Goal: Information Seeking & Learning: Understand process/instructions

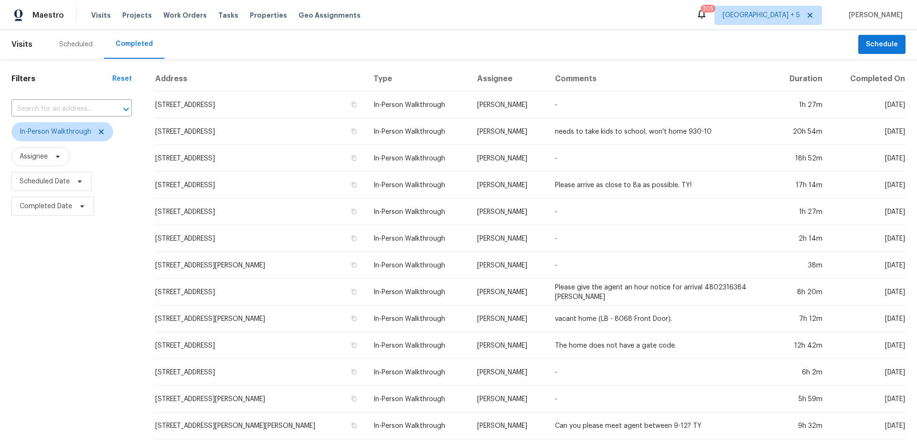
click at [227, 106] on td "[STREET_ADDRESS]" at bounding box center [260, 105] width 211 height 27
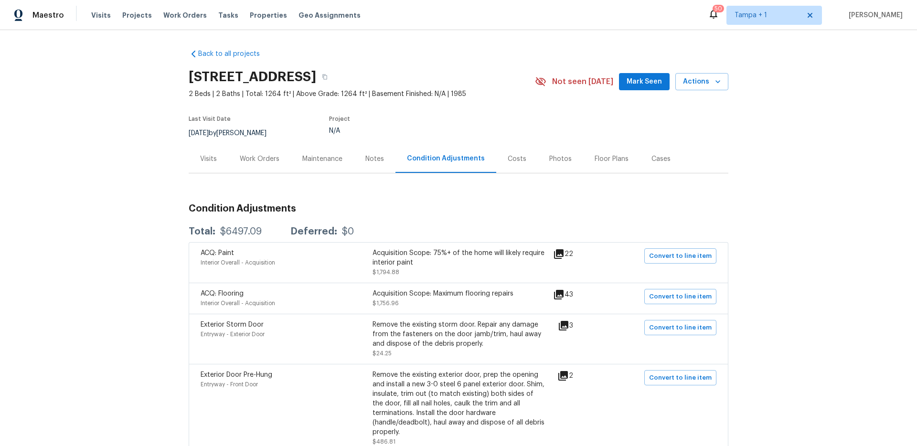
click at [424, 262] on div "Acquisition Scope: 75%+ of the home will likely require interior paint" at bounding box center [458, 257] width 172 height 19
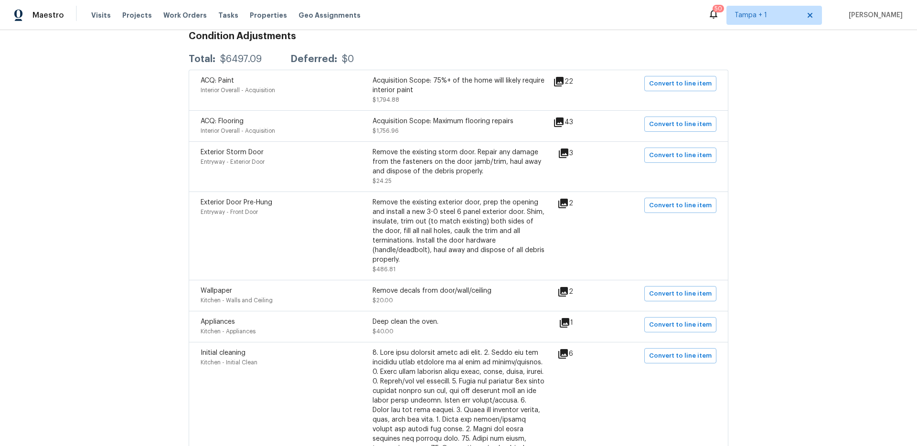
scroll to position [212, 0]
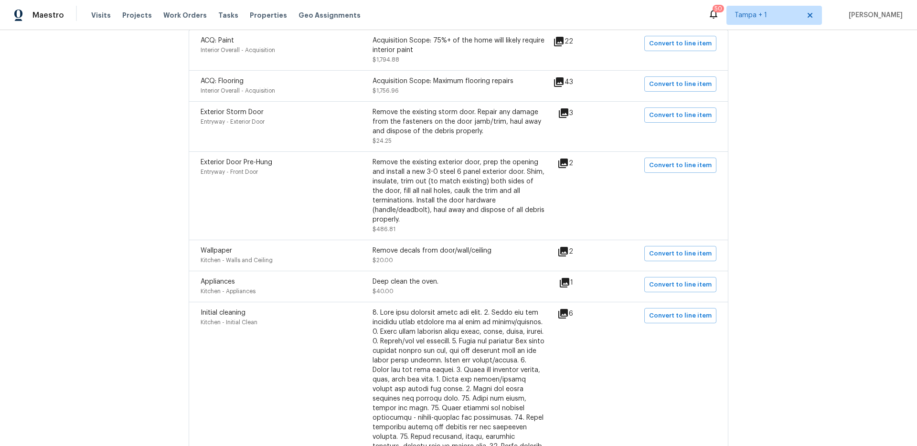
click at [566, 115] on icon at bounding box center [563, 112] width 11 height 11
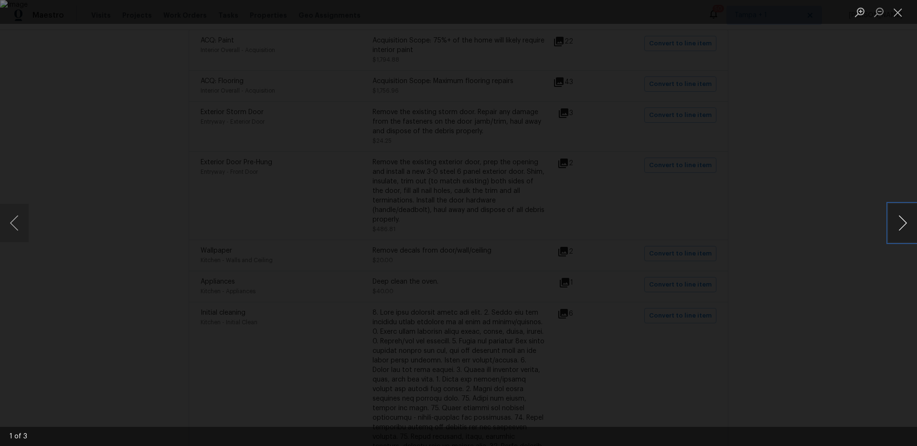
click at [900, 223] on button "Next image" at bounding box center [902, 223] width 29 height 38
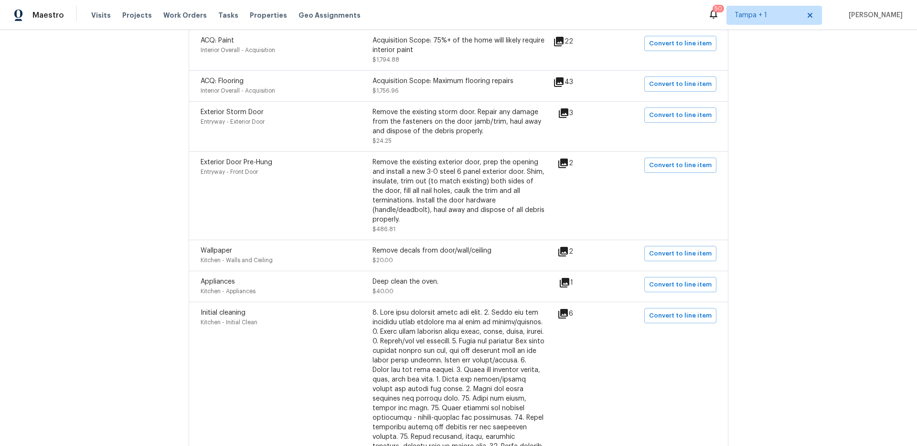
click at [564, 164] on icon at bounding box center [563, 163] width 10 height 10
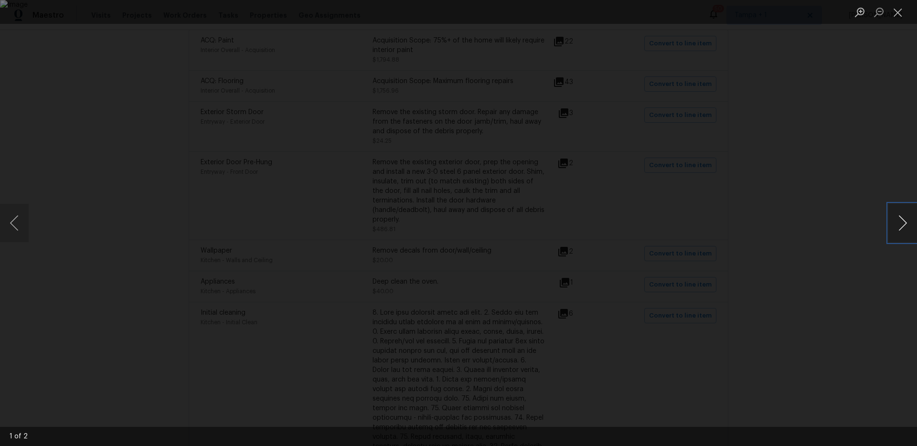
click at [903, 220] on button "Next image" at bounding box center [902, 223] width 29 height 38
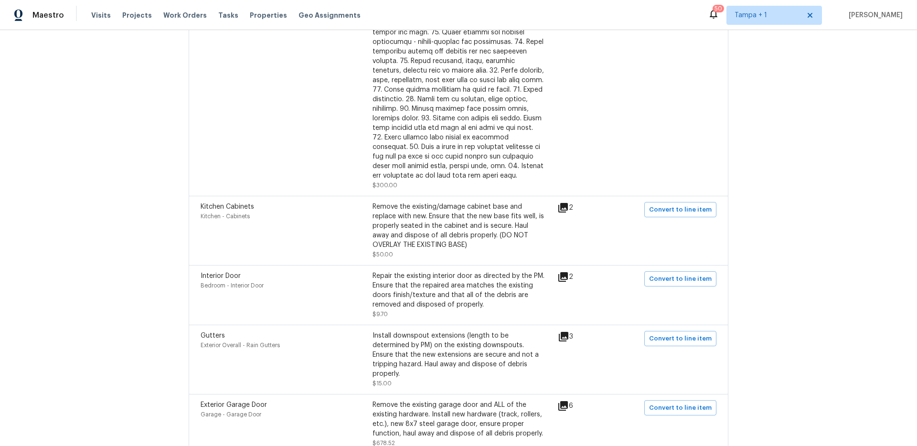
scroll to position [666, 0]
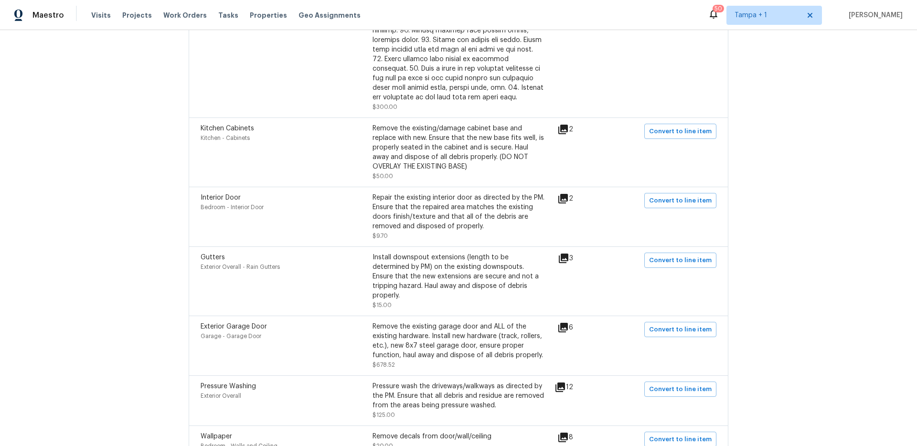
click at [565, 196] on icon at bounding box center [563, 199] width 10 height 10
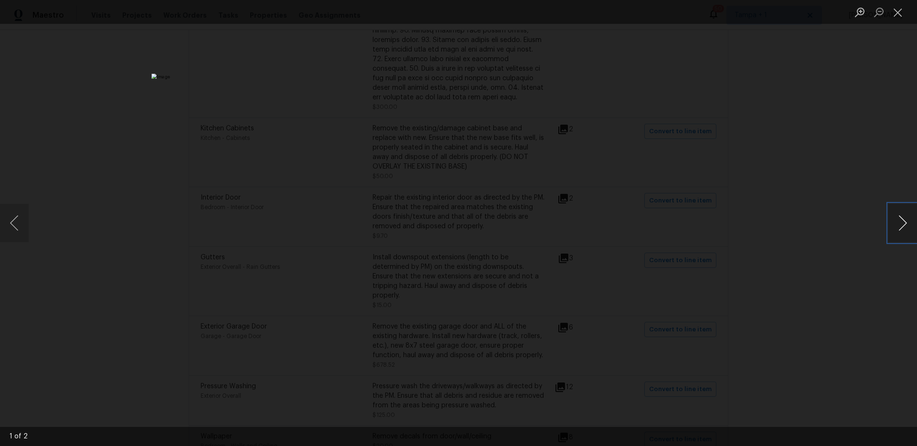
click at [905, 218] on button "Next image" at bounding box center [902, 223] width 29 height 38
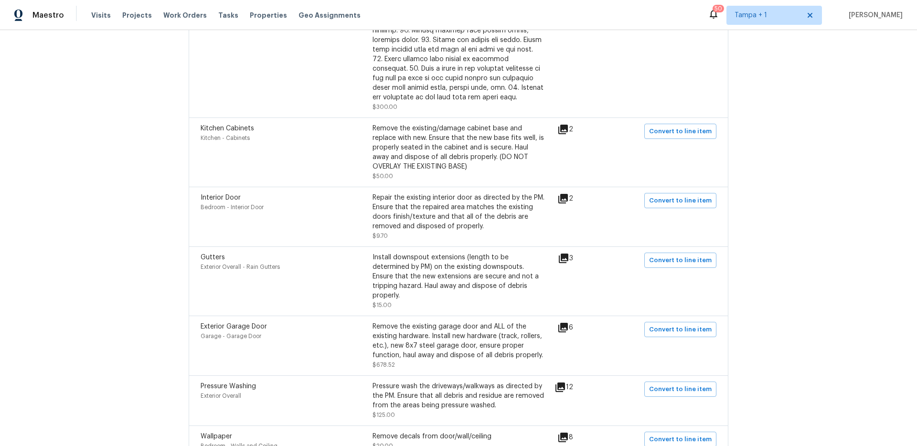
click at [568, 255] on icon at bounding box center [564, 258] width 10 height 10
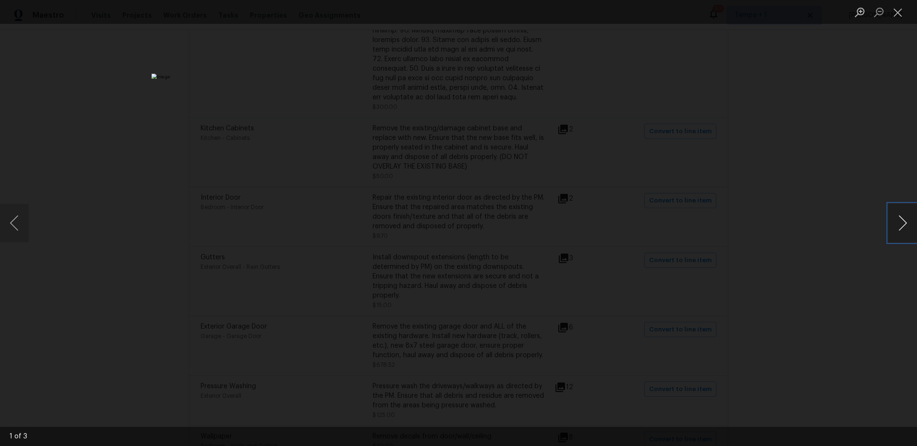
click at [901, 219] on button "Next image" at bounding box center [902, 223] width 29 height 38
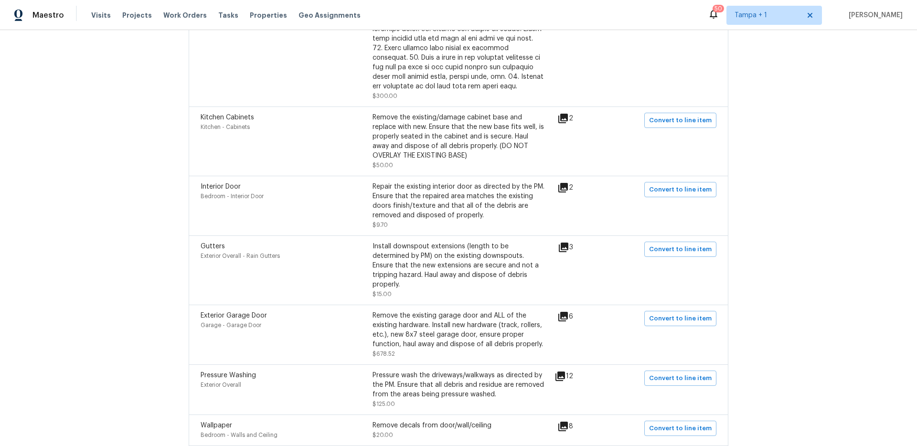
scroll to position [695, 0]
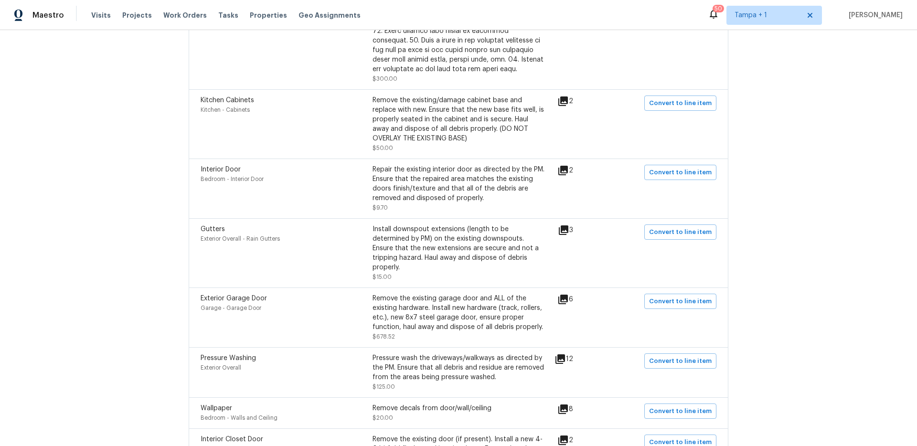
click at [565, 295] on icon at bounding box center [563, 300] width 10 height 10
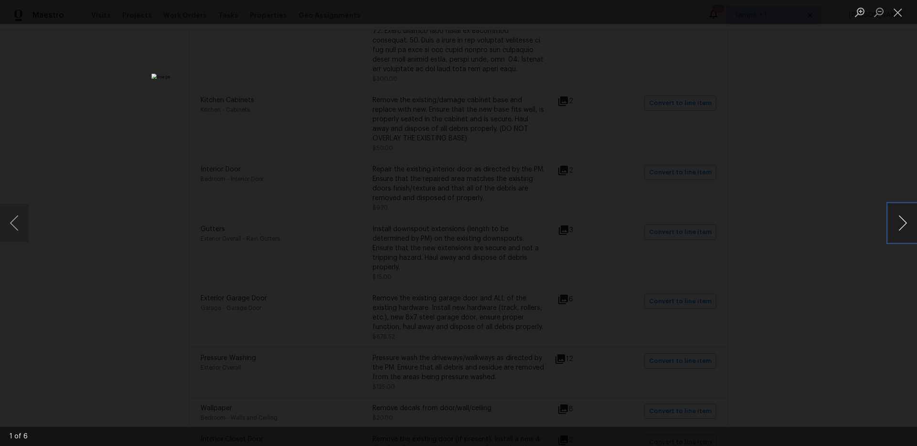
click at [907, 220] on button "Next image" at bounding box center [902, 223] width 29 height 38
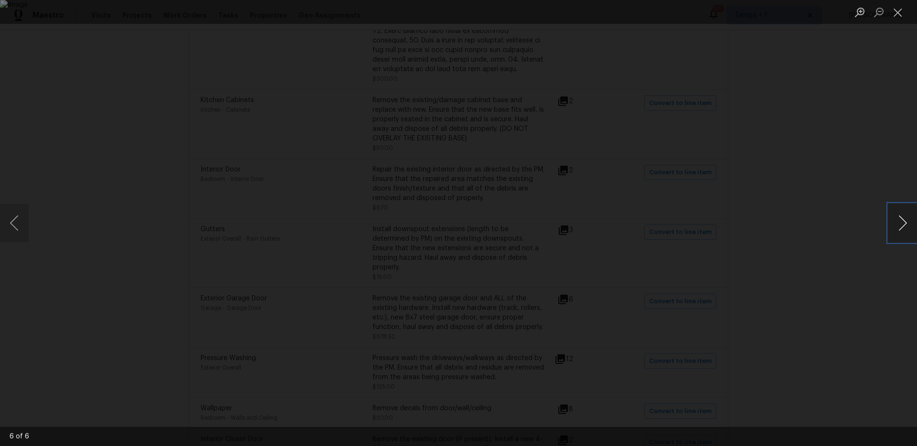
click at [907, 220] on button "Next image" at bounding box center [902, 223] width 29 height 38
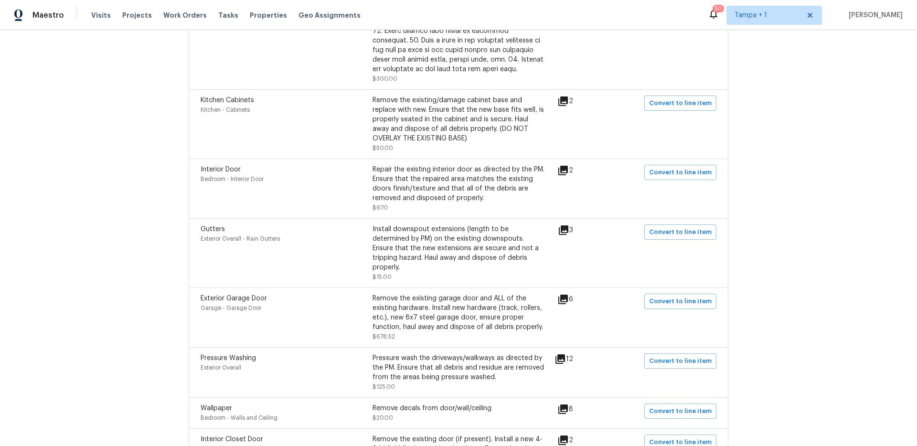
click at [828, 283] on div "Back to all projects 8810 41st St N, Pinellas Park, FL 33782 2 Beds | 2 Baths |…" at bounding box center [458, 238] width 917 height 416
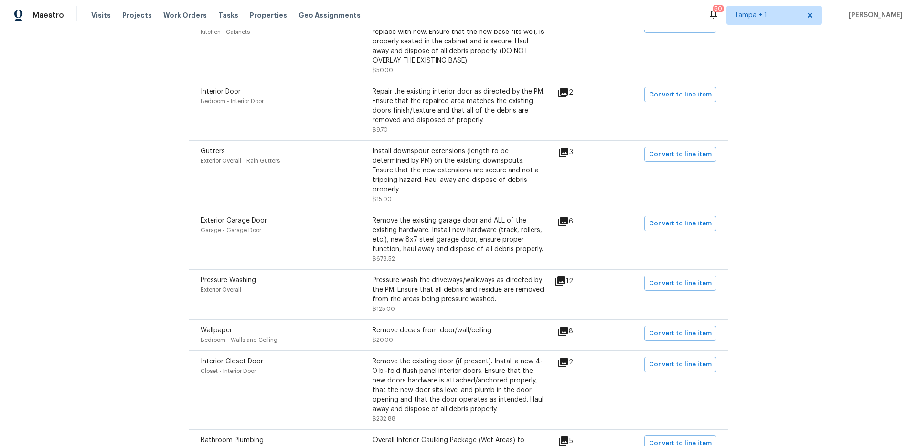
scroll to position [853, 0]
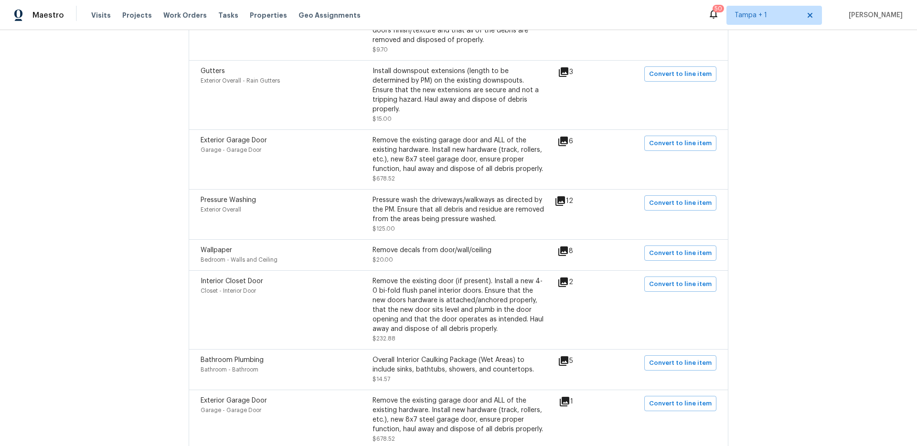
click at [566, 245] on icon at bounding box center [562, 250] width 11 height 11
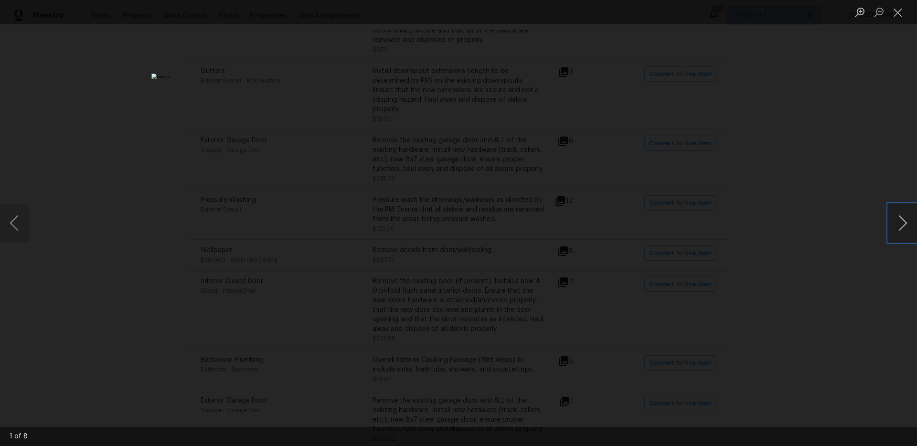
click at [905, 221] on button "Next image" at bounding box center [902, 223] width 29 height 38
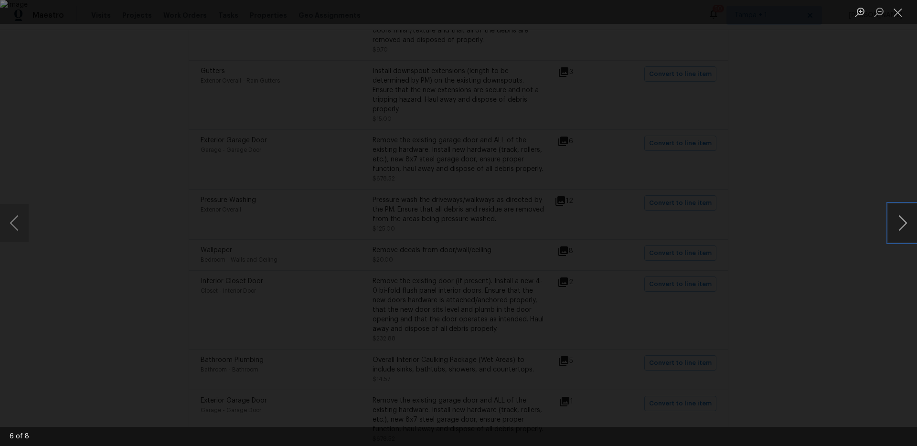
click at [905, 221] on button "Next image" at bounding box center [902, 223] width 29 height 38
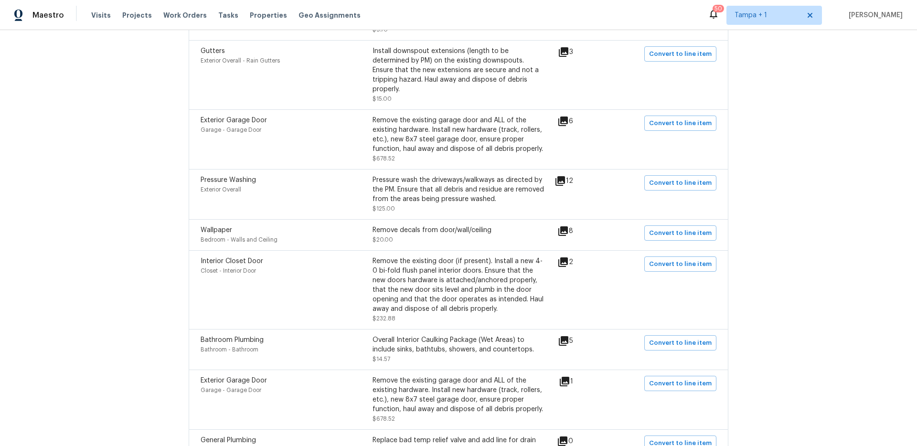
scroll to position [942, 0]
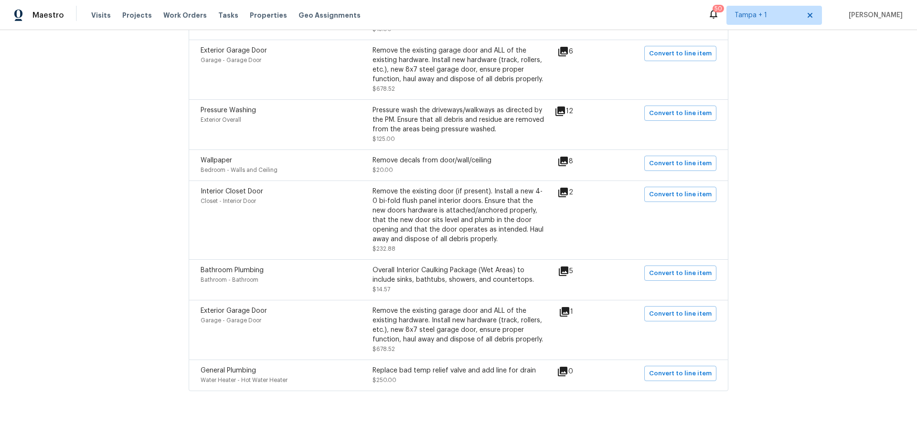
click at [564, 307] on icon at bounding box center [564, 312] width 10 height 10
click at [134, 299] on div "Back to all projects 8810 41st St N, Pinellas Park, FL 33782 2 Beds | 2 Baths |…" at bounding box center [458, 238] width 917 height 416
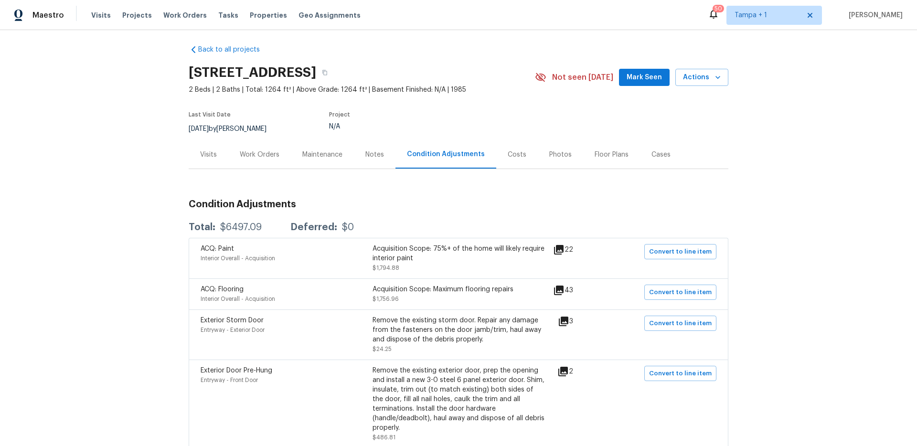
scroll to position [0, 0]
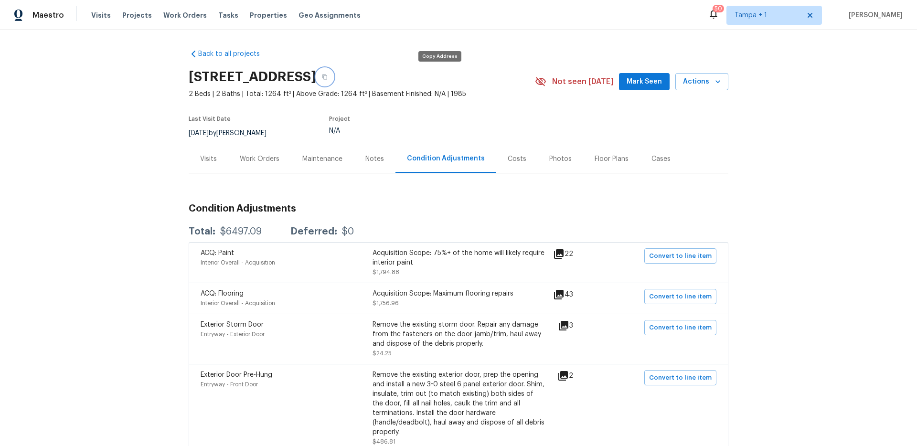
click at [327, 76] on icon "button" at bounding box center [324, 76] width 5 height 5
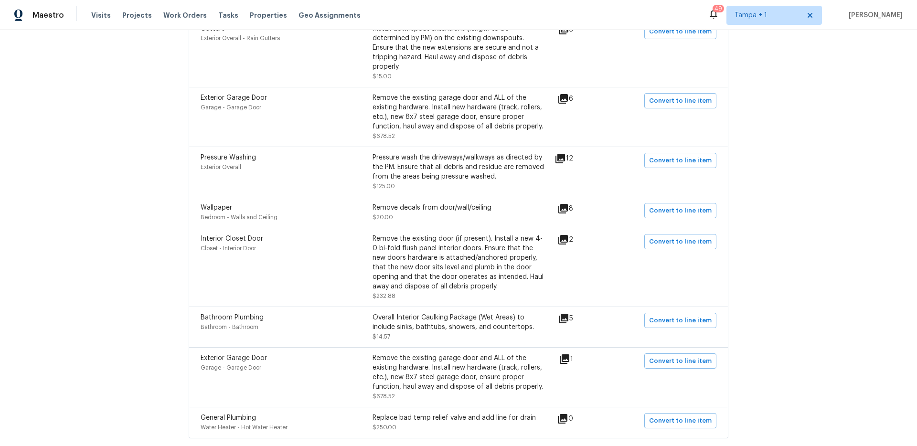
scroll to position [880, 0]
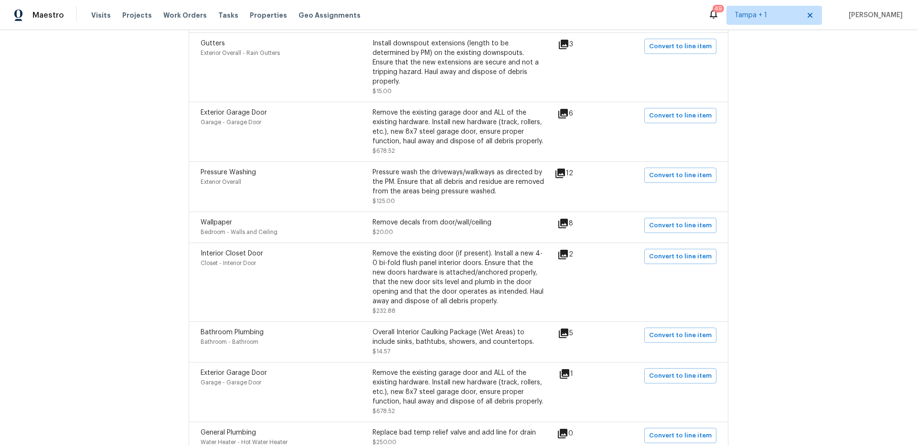
click at [412, 120] on div "Remove the existing garage door and ALL of the existing hardware. Install new h…" at bounding box center [458, 127] width 172 height 38
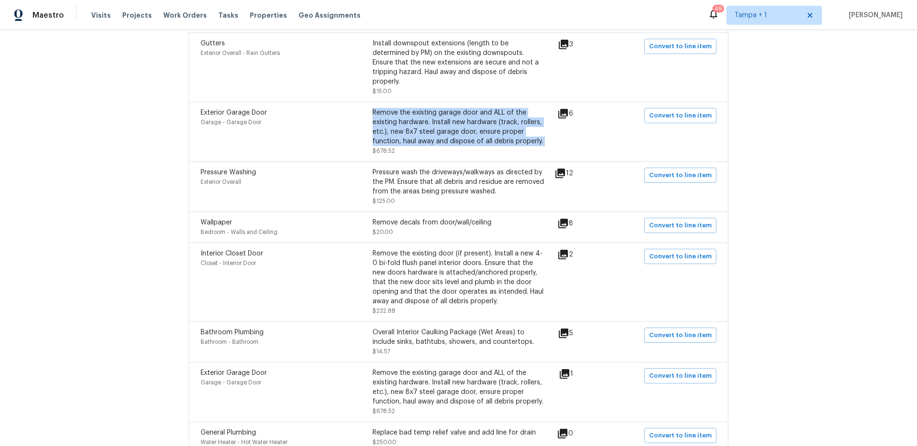
click at [412, 120] on div "Remove the existing garage door and ALL of the existing hardware. Install new h…" at bounding box center [458, 127] width 172 height 38
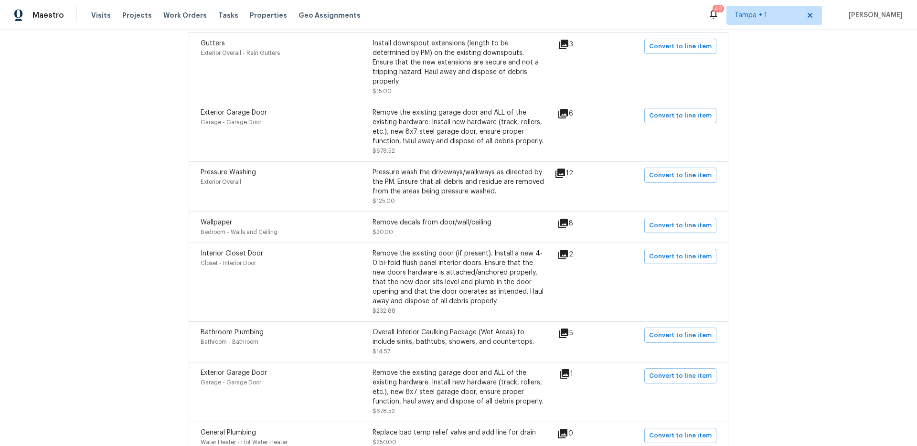
click at [381, 148] on span "$678.52" at bounding box center [383, 151] width 22 height 6
click at [380, 148] on span "$678.52" at bounding box center [383, 151] width 22 height 6
click at [381, 148] on span "$678.52" at bounding box center [383, 151] width 22 height 6
copy span "$678.52"
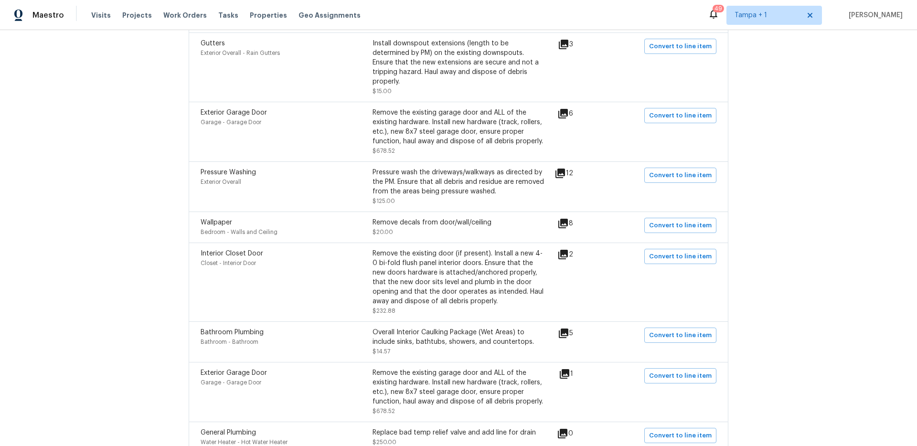
click at [472, 116] on div "Remove the existing garage door and ALL of the existing hardware. Install new h…" at bounding box center [458, 127] width 172 height 38
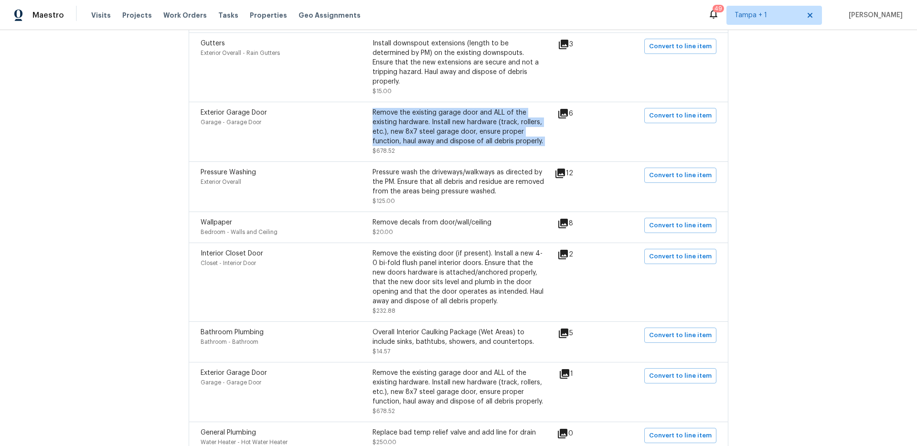
click at [472, 116] on div "Remove the existing garage door and ALL of the existing hardware. Install new h…" at bounding box center [458, 127] width 172 height 38
copy div "Remove the existing garage door and ALL of the existing hardware. Install new h…"
